Goal: Find specific page/section: Find specific page/section

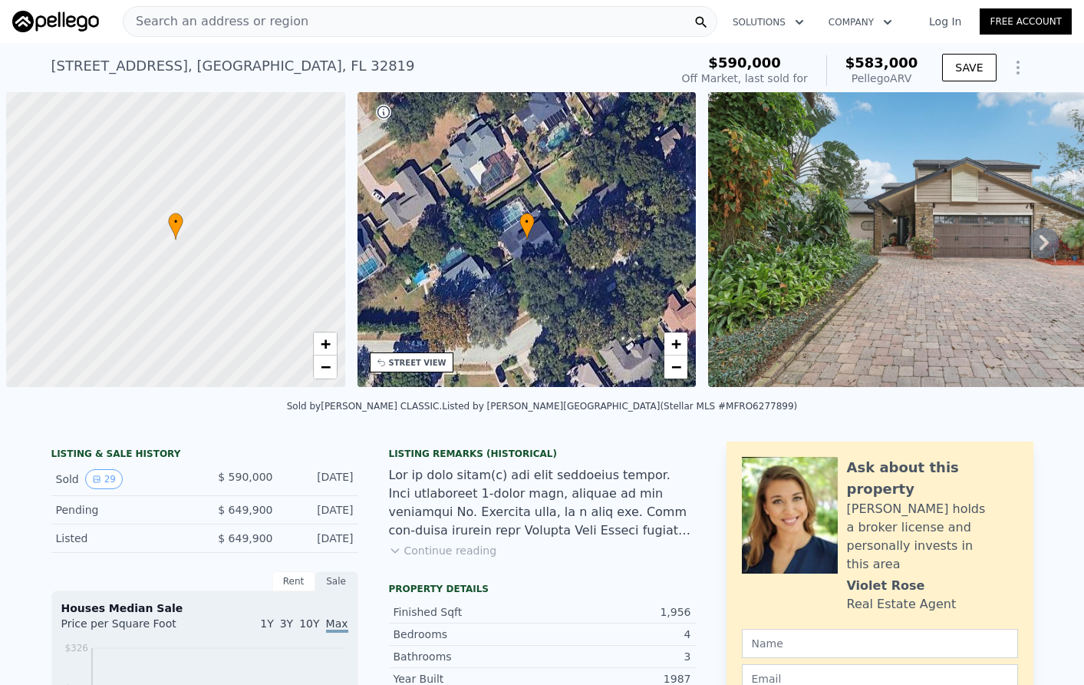
scroll to position [0, 6]
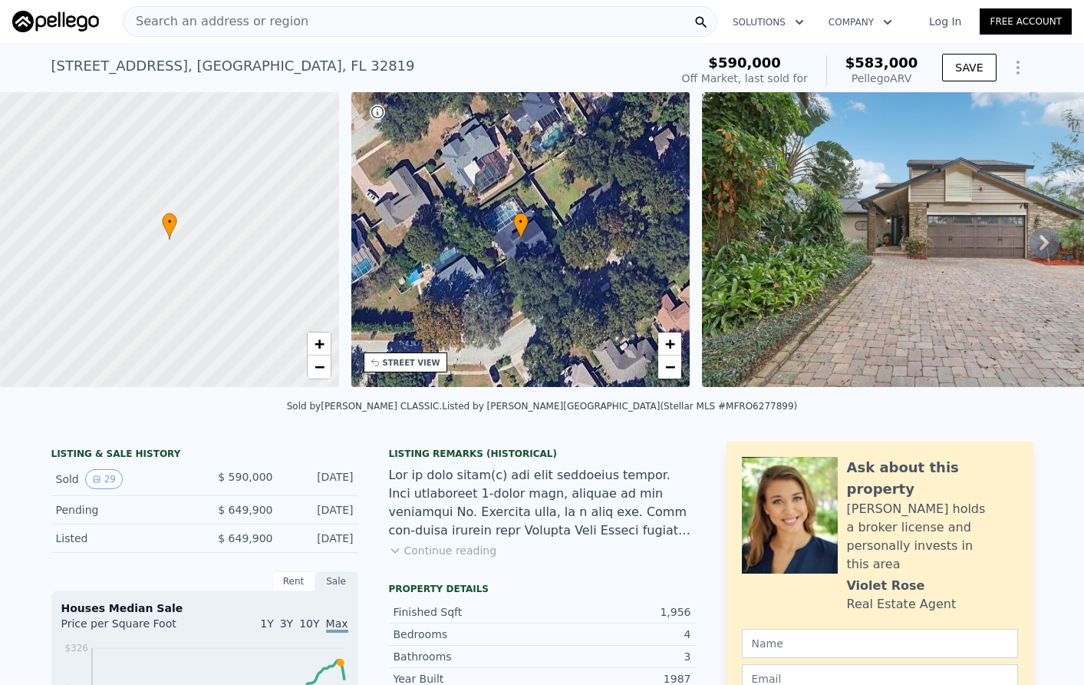
click at [501, 26] on div "Search an address or region" at bounding box center [420, 21] width 595 height 31
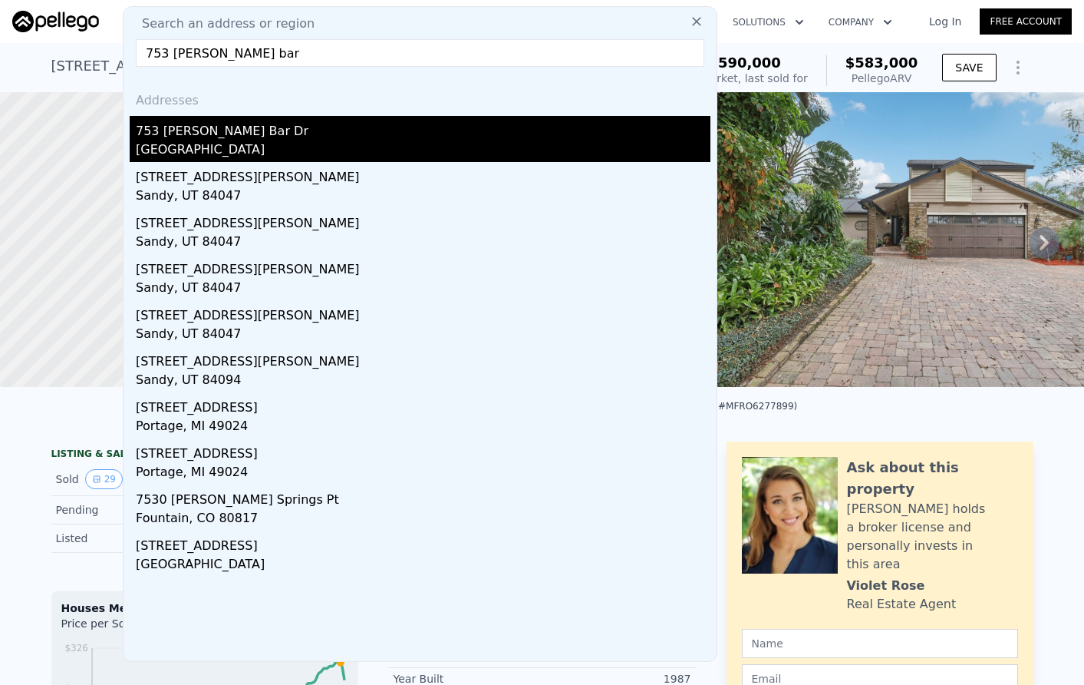
type input "753 sandy bar"
click at [232, 152] on div "Winter Garden, FL 34787" at bounding box center [423, 150] width 575 height 21
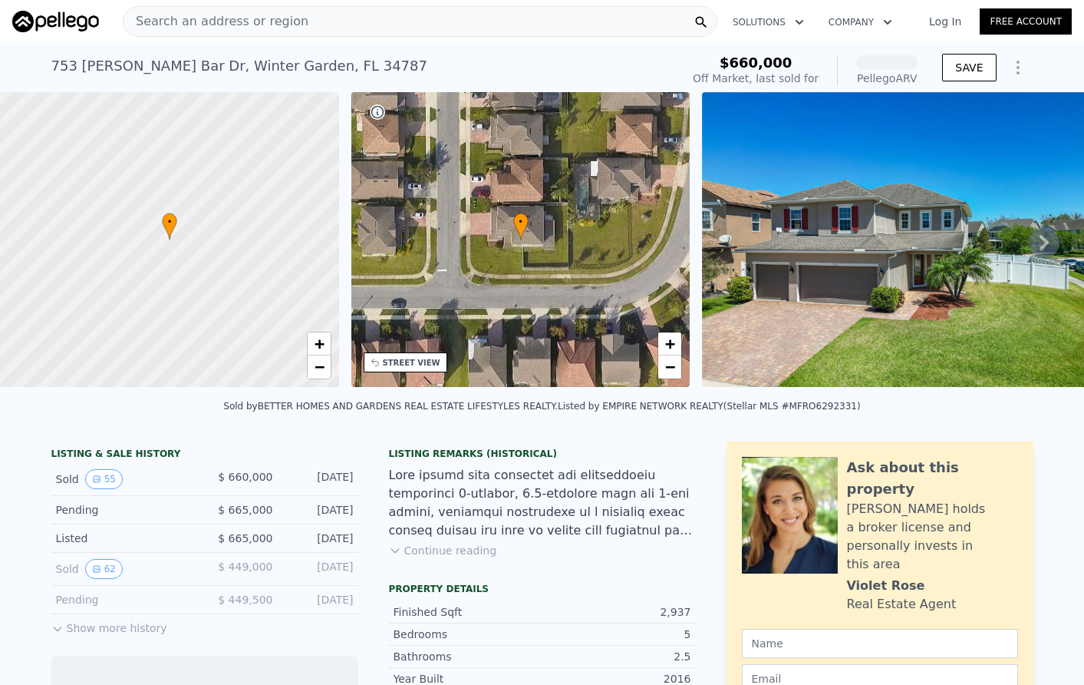
click at [782, 241] on img at bounding box center [898, 239] width 393 height 295
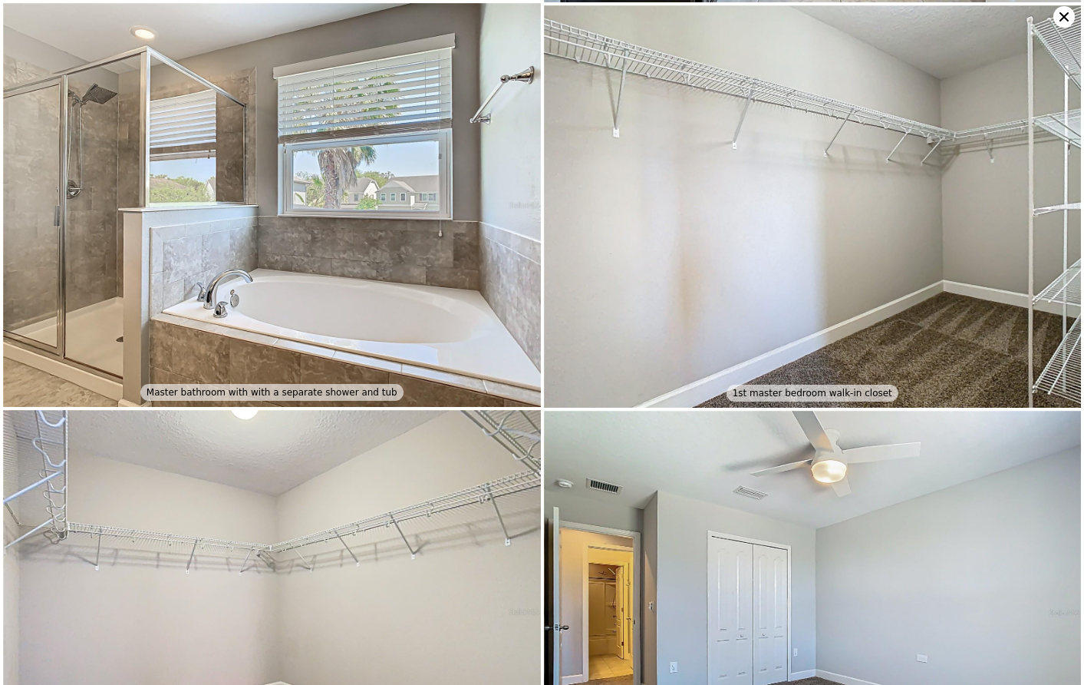
scroll to position [7311, 0]
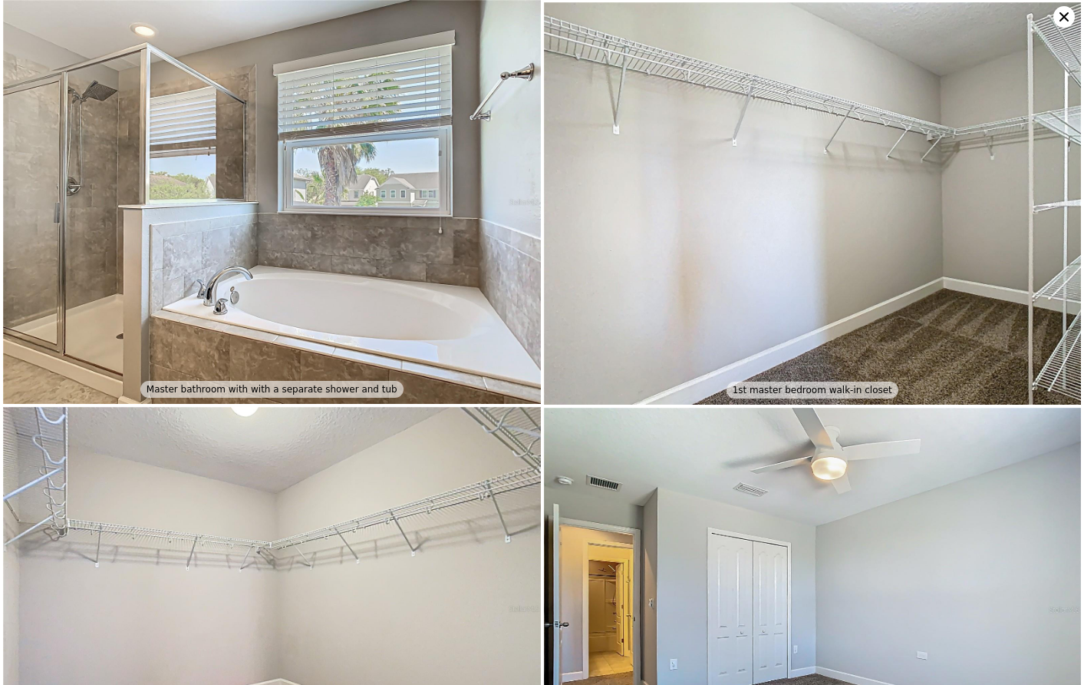
click at [210, 244] on img at bounding box center [272, 201] width 538 height 403
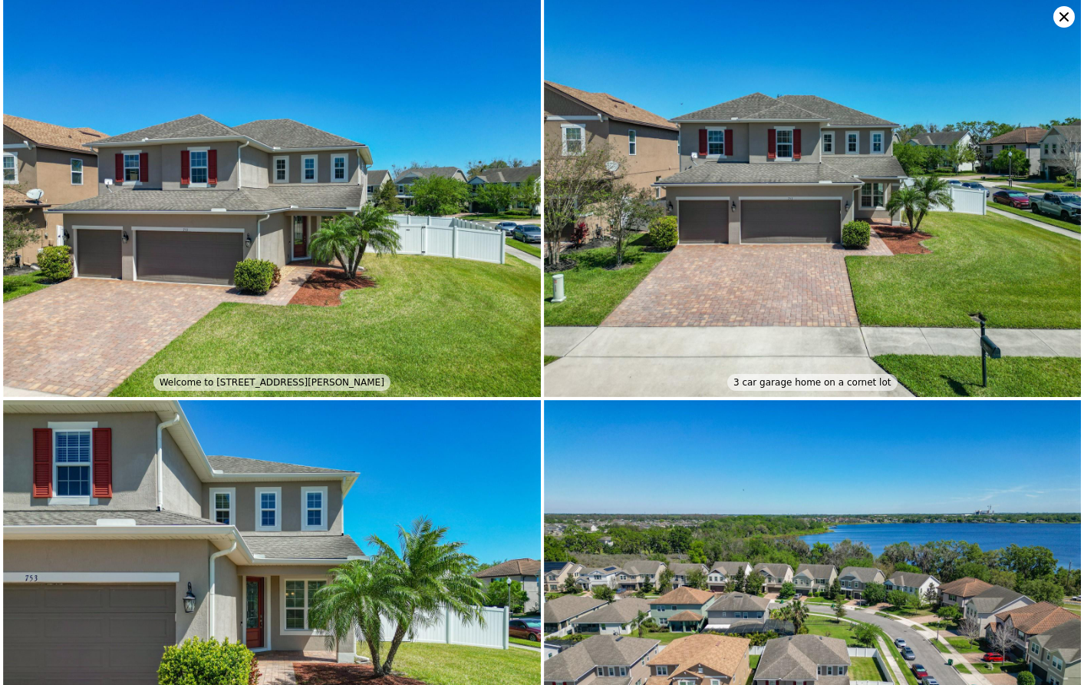
scroll to position [0, 0]
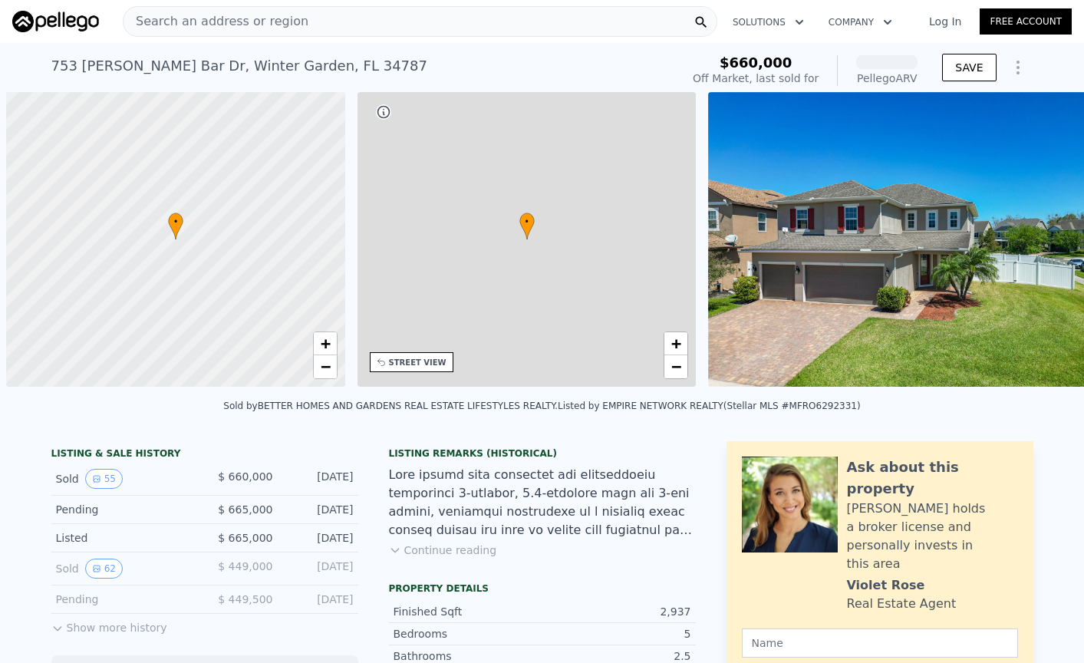
scroll to position [0, 6]
